Goal: Task Accomplishment & Management: Manage account settings

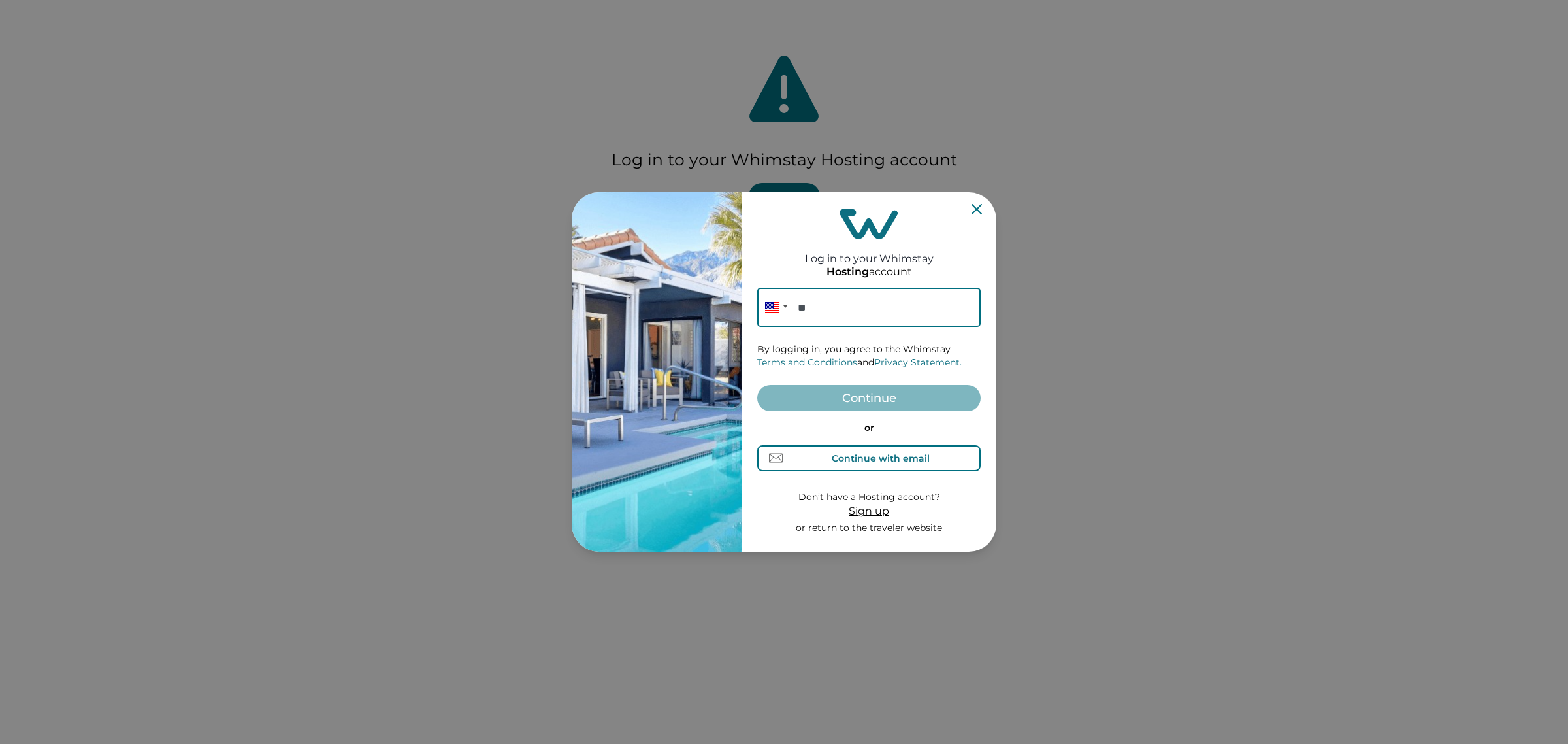
click at [878, 446] on button "Continue with email" at bounding box center [869, 458] width 224 height 26
click at [850, 313] on input at bounding box center [869, 307] width 224 height 39
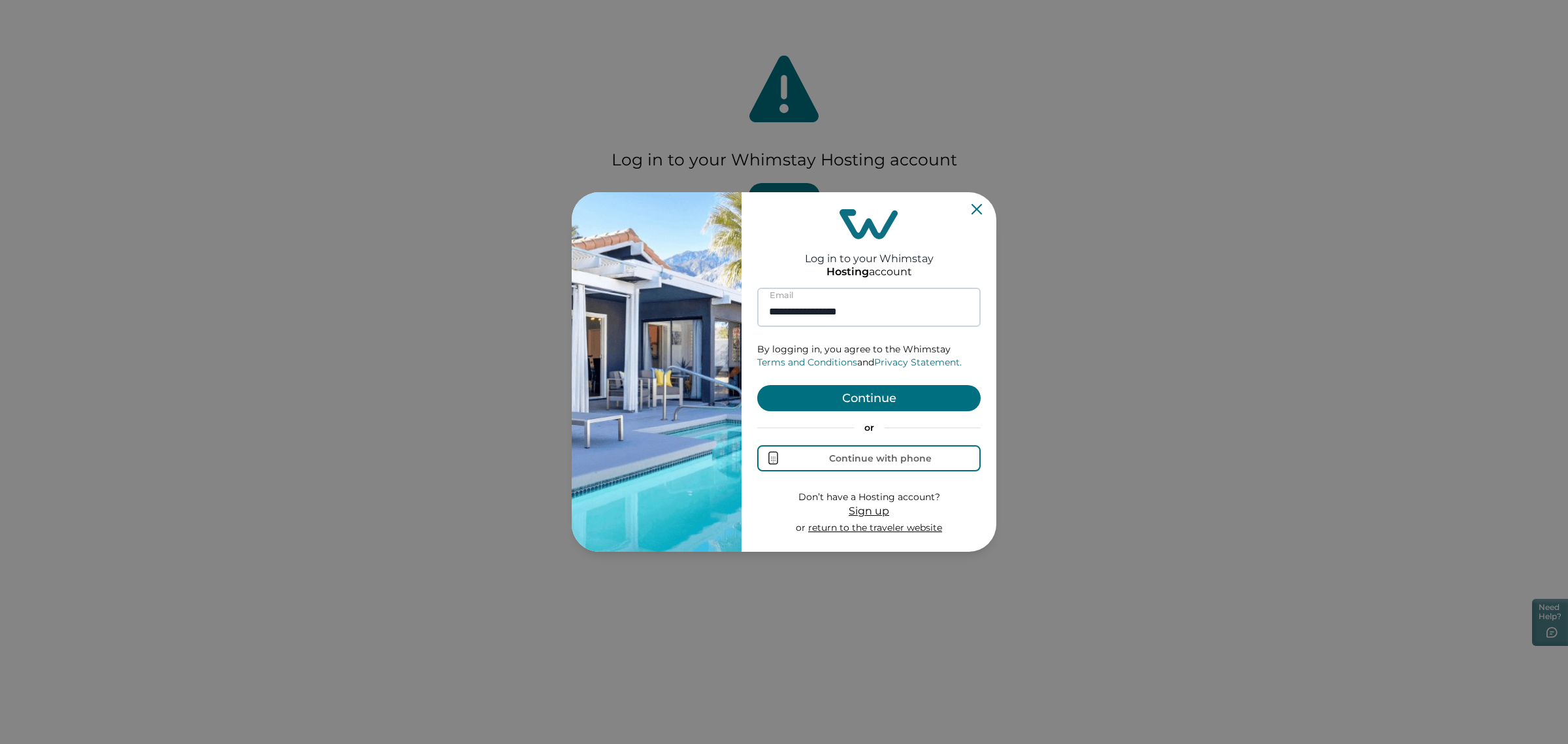
type input "**********"
click at [757, 385] on button "Continue" at bounding box center [869, 398] width 224 height 26
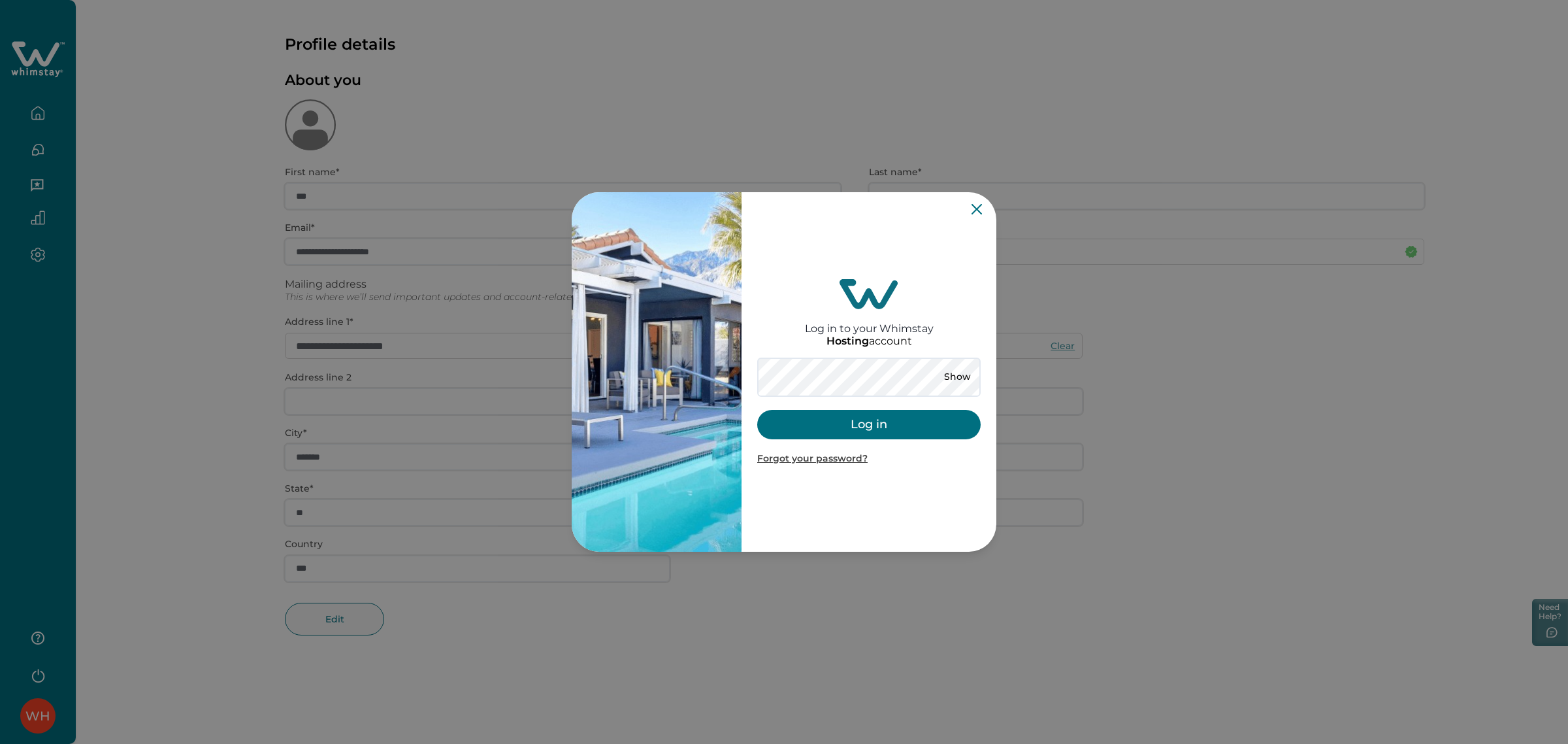
type input "**********"
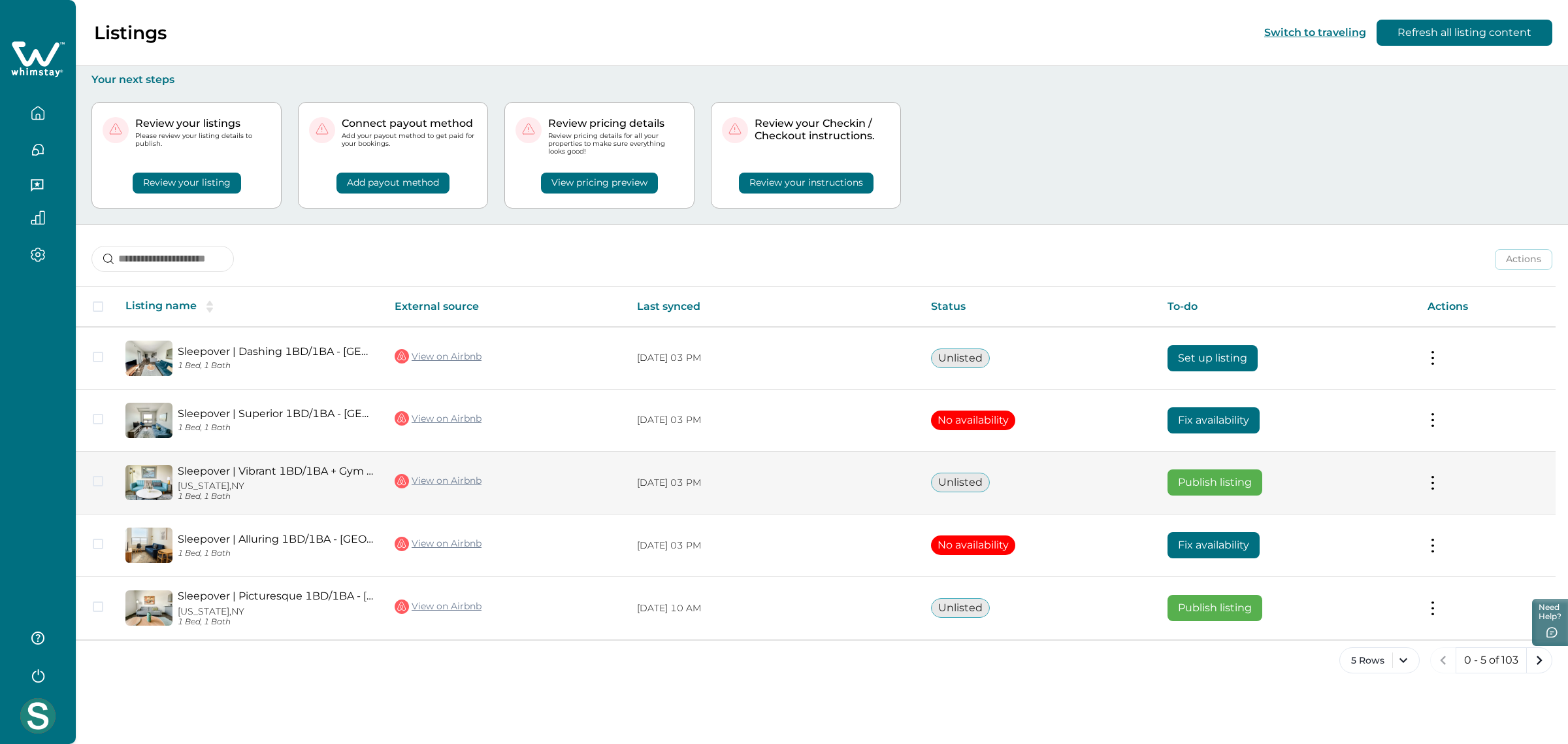
click at [1227, 479] on button "Publish listing" at bounding box center [1215, 482] width 95 height 26
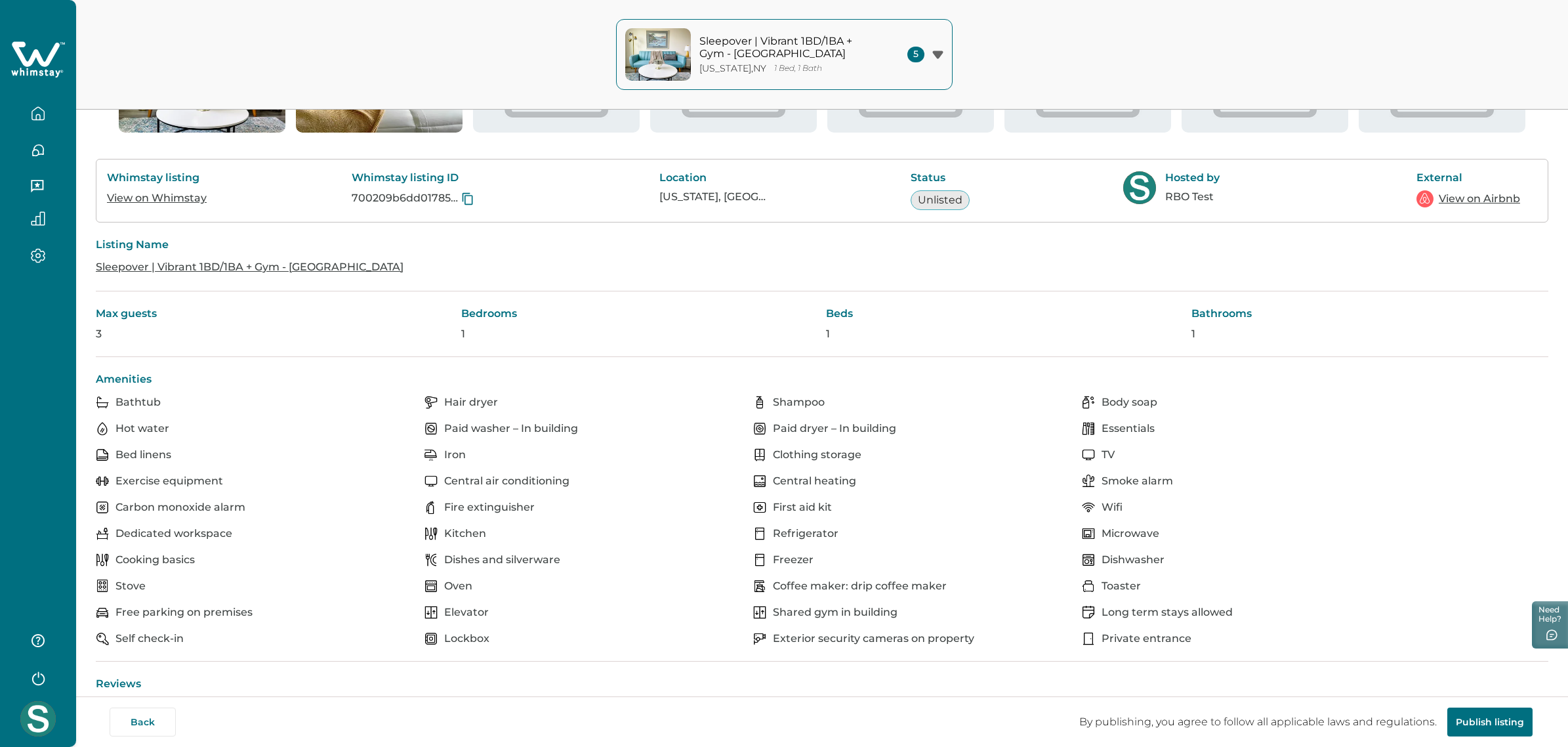
scroll to position [246, 0]
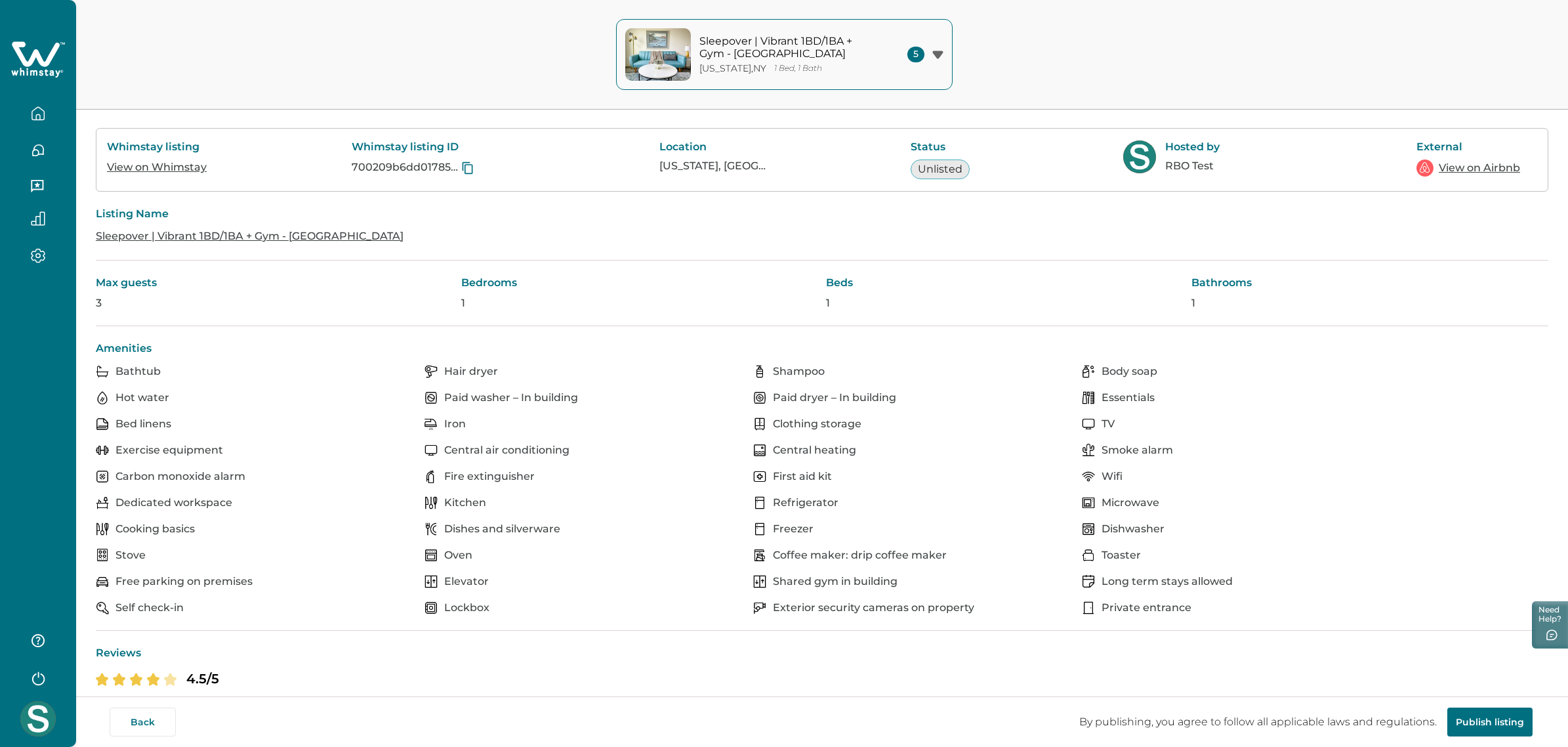
click at [1510, 712] on button "Publish listing" at bounding box center [1490, 722] width 86 height 29
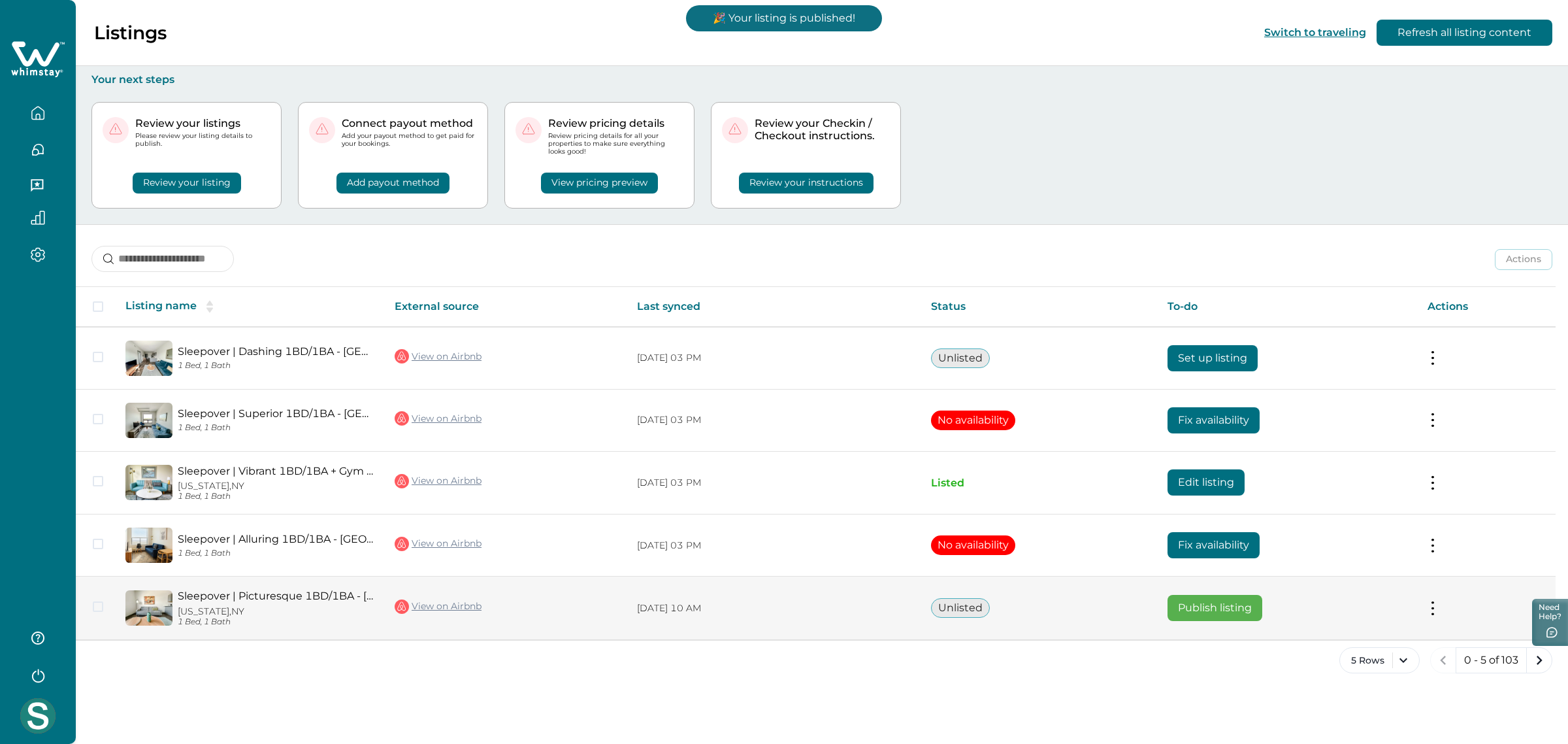
click at [1239, 602] on button "Publish listing" at bounding box center [1215, 608] width 95 height 26
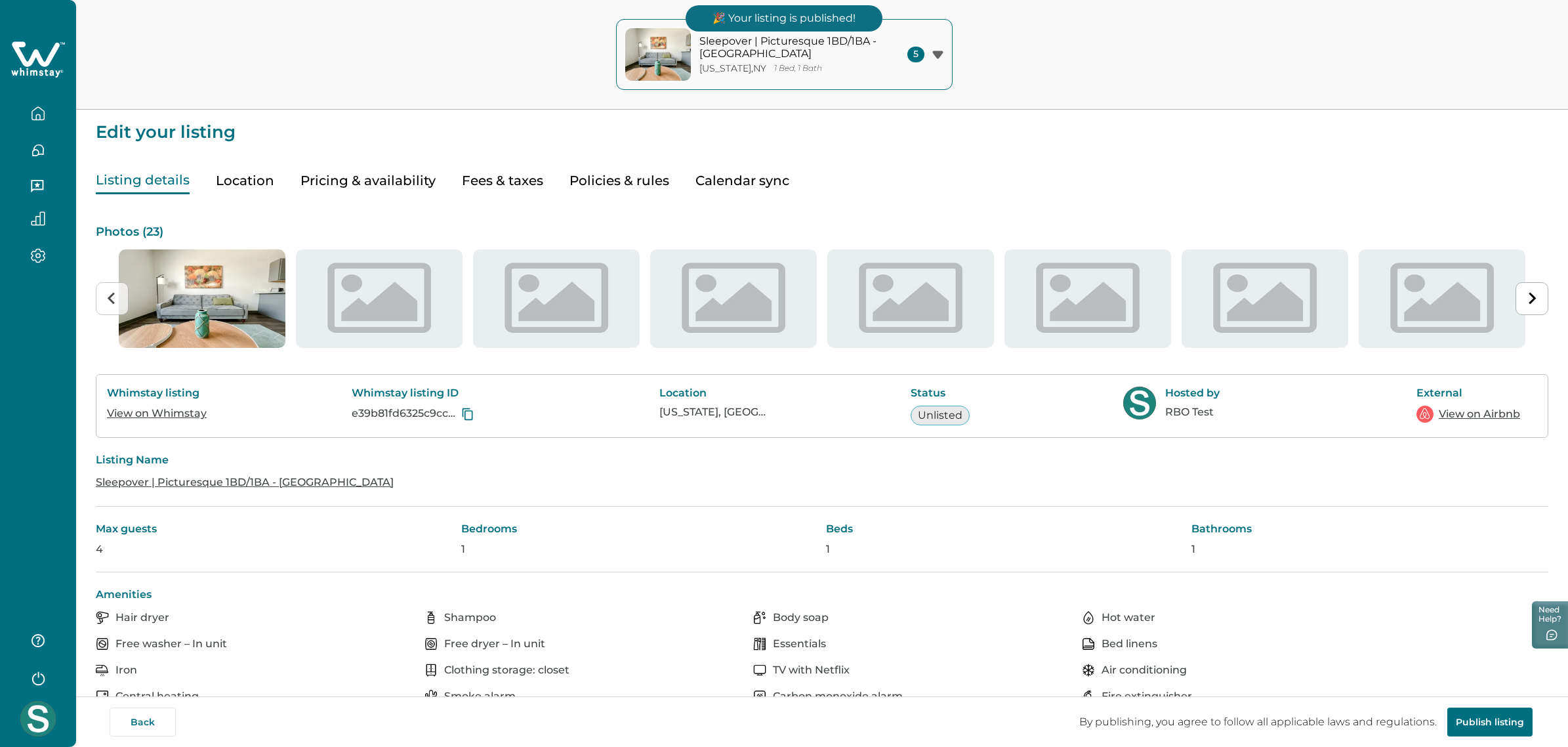
scroll to position [28, 0]
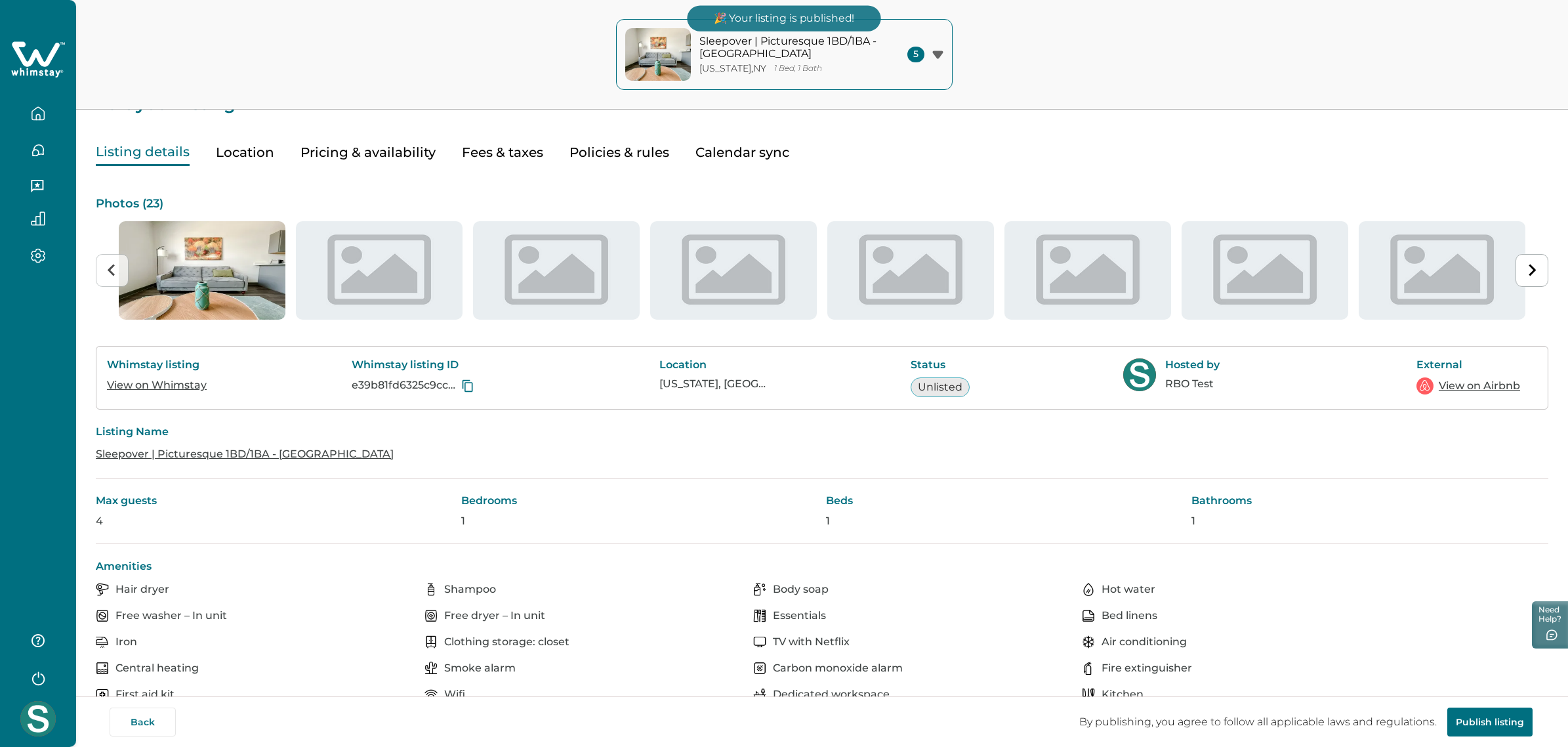
click at [1490, 725] on button "Publish listing" at bounding box center [1490, 722] width 86 height 29
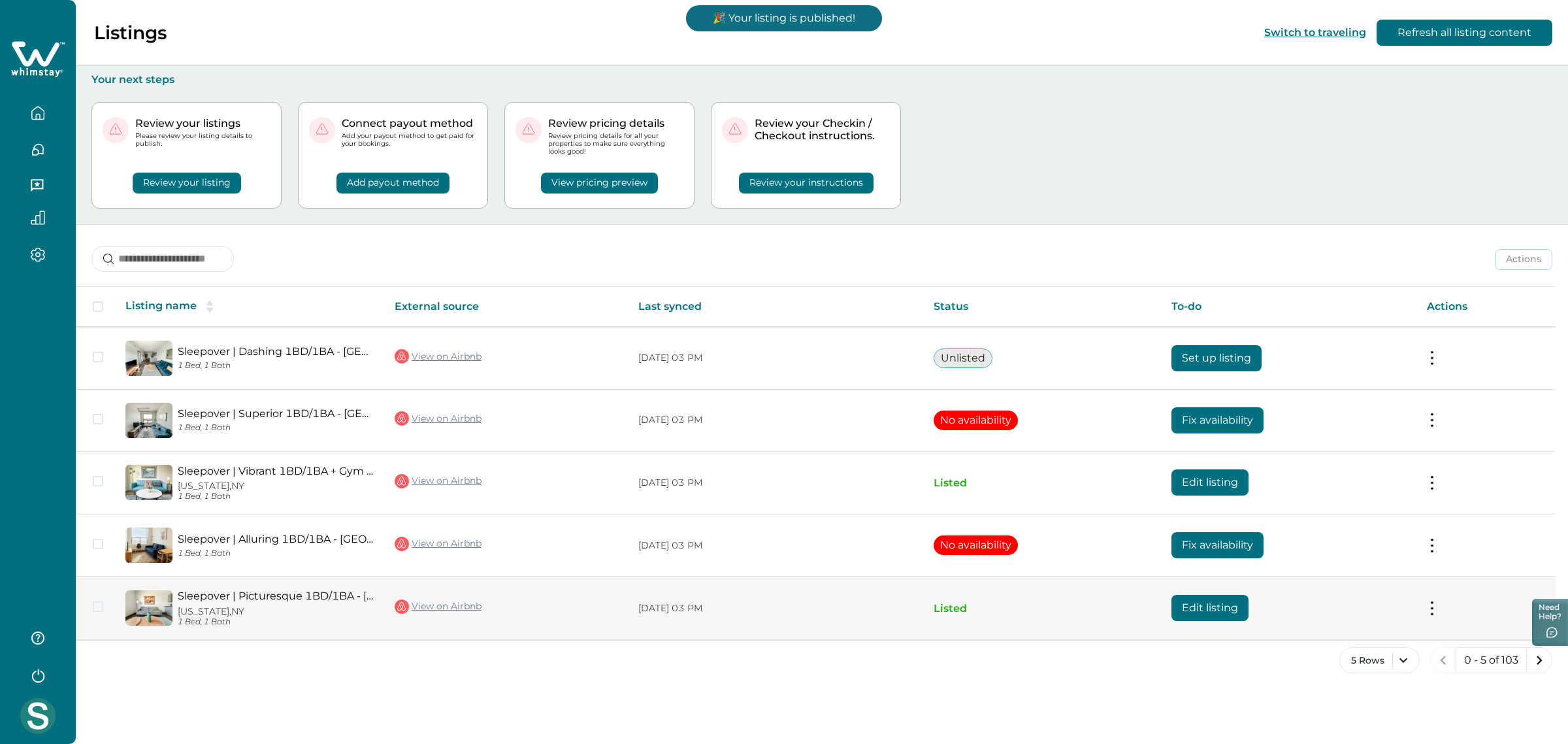
click at [455, 603] on link "View on Airbnb" at bounding box center [438, 606] width 87 height 17
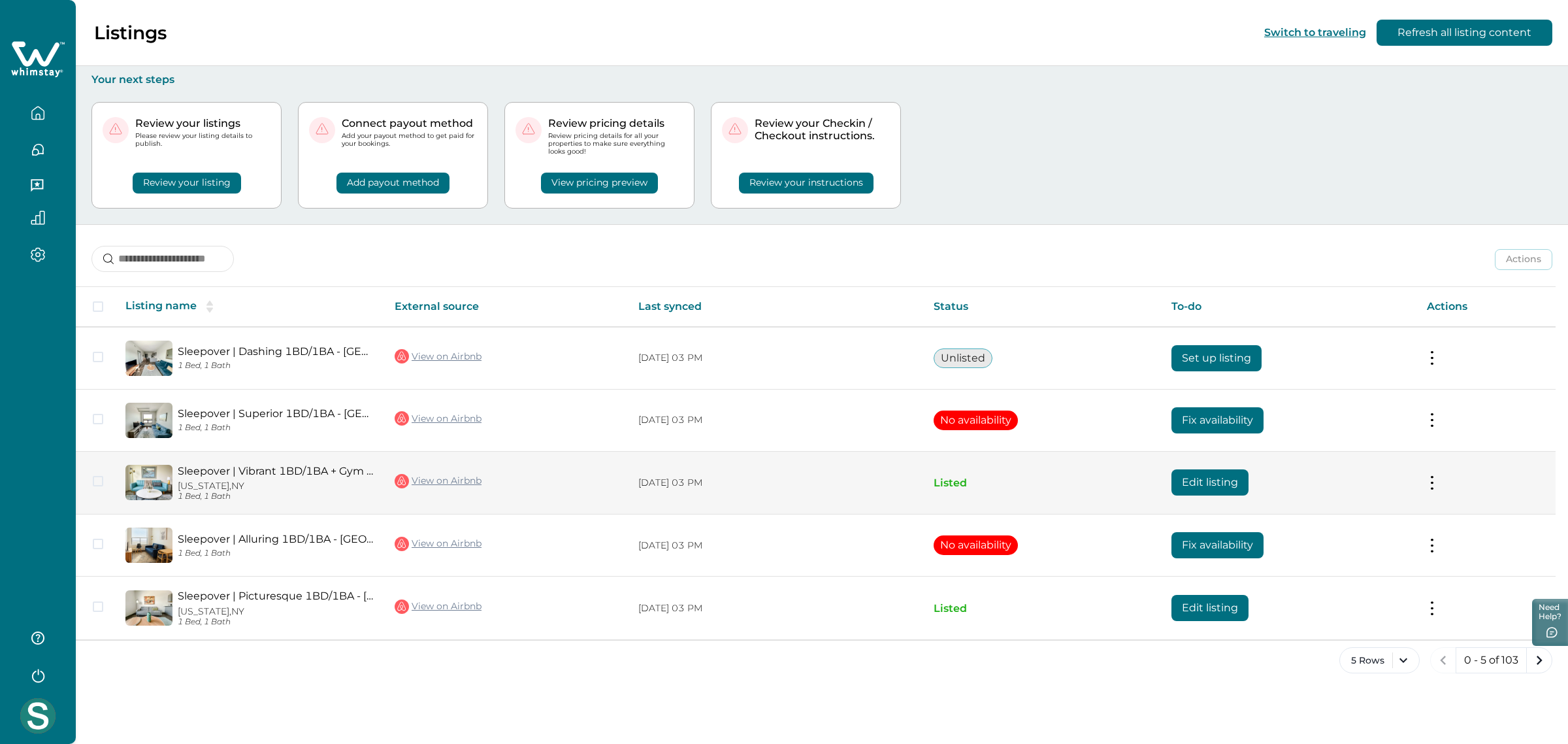
click at [458, 482] on link "View on Airbnb" at bounding box center [438, 481] width 87 height 17
click at [1215, 475] on button "Edit listing" at bounding box center [1210, 482] width 77 height 26
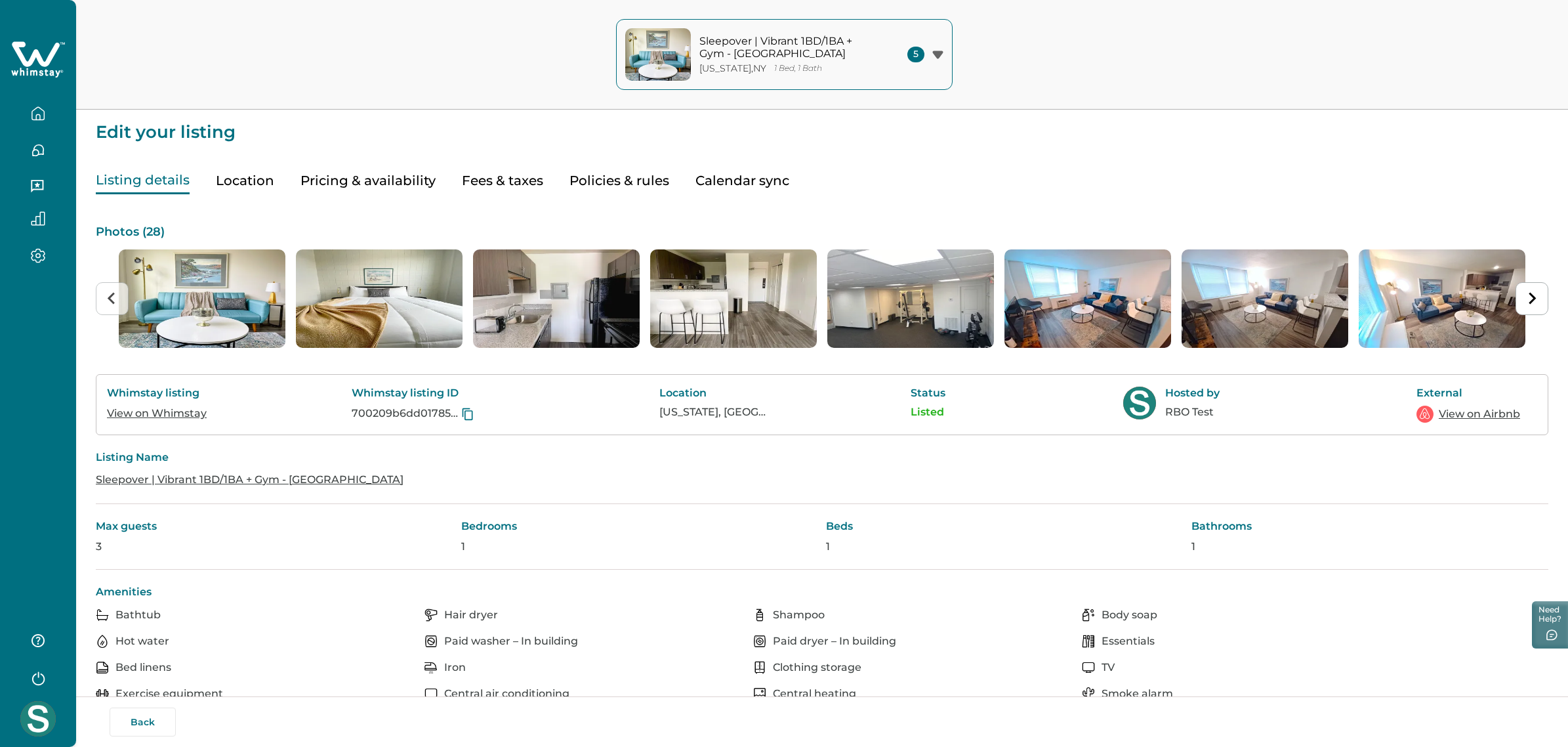
drag, startPoint x: 352, startPoint y: 182, endPoint x: 808, endPoint y: 344, distance: 483.9
click at [352, 182] on button "Pricing & availability" at bounding box center [368, 181] width 135 height 27
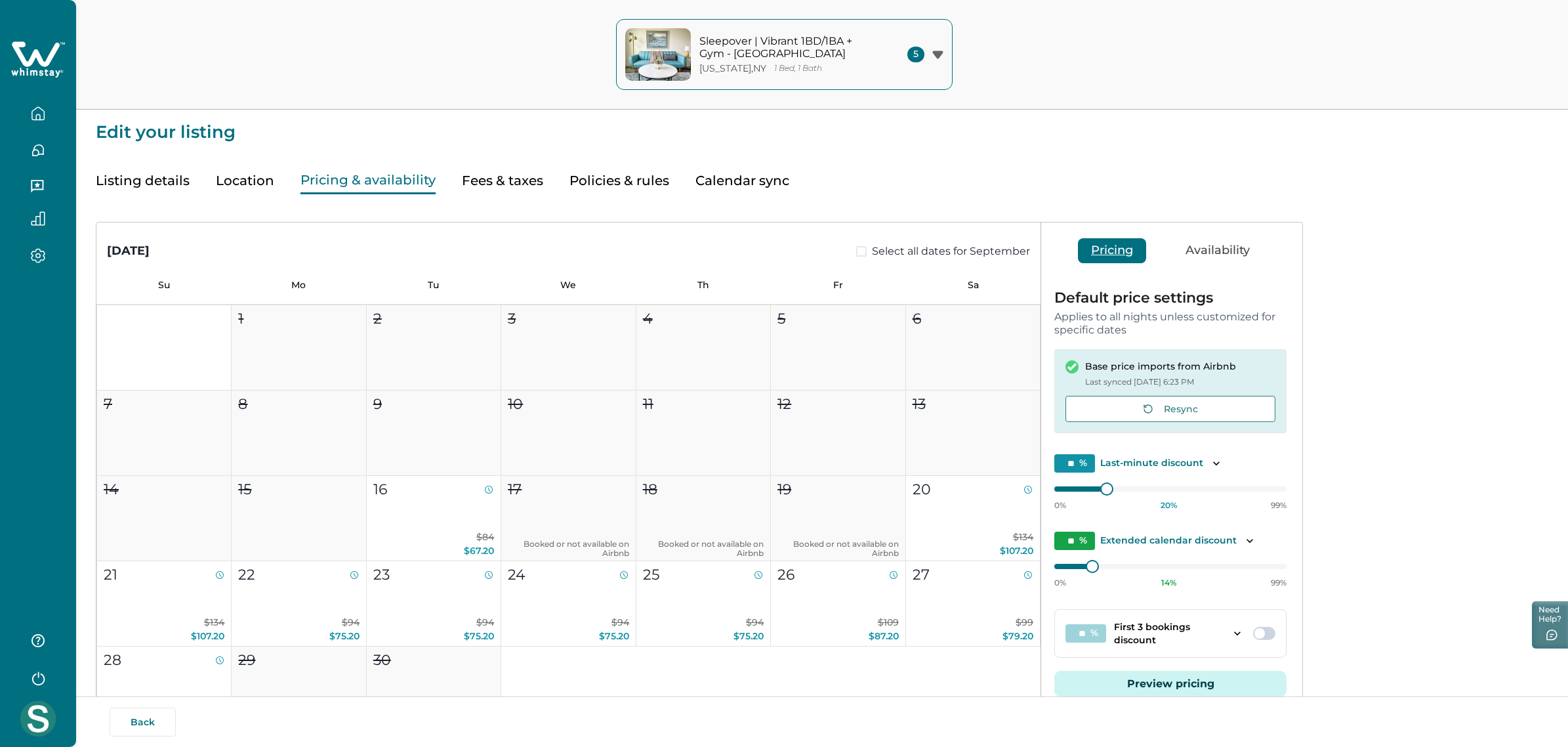
click at [120, 170] on button "Listing details" at bounding box center [143, 181] width 94 height 27
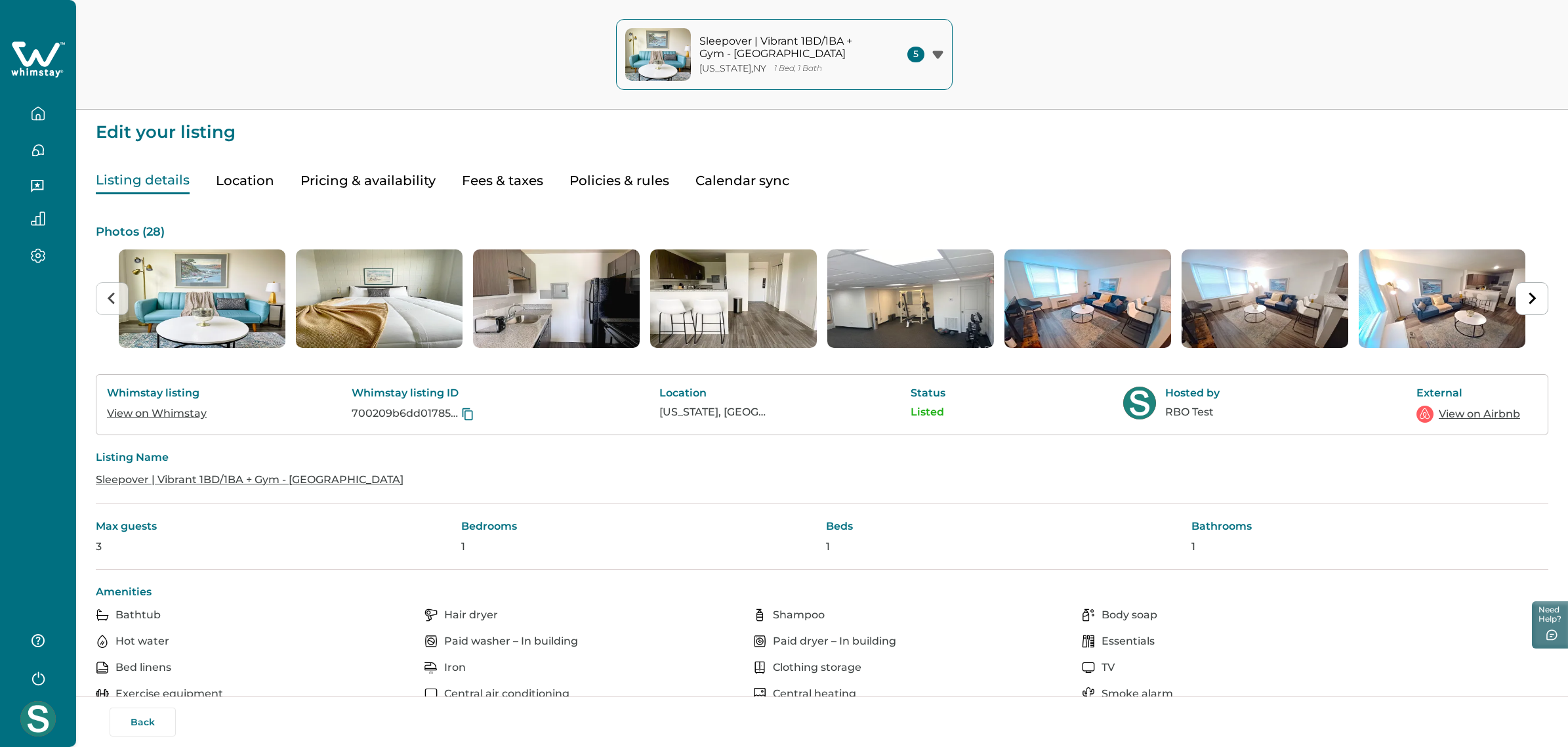
click at [181, 410] on link "View on Whimstay" at bounding box center [157, 413] width 100 height 13
